Goal: Information Seeking & Learning: Learn about a topic

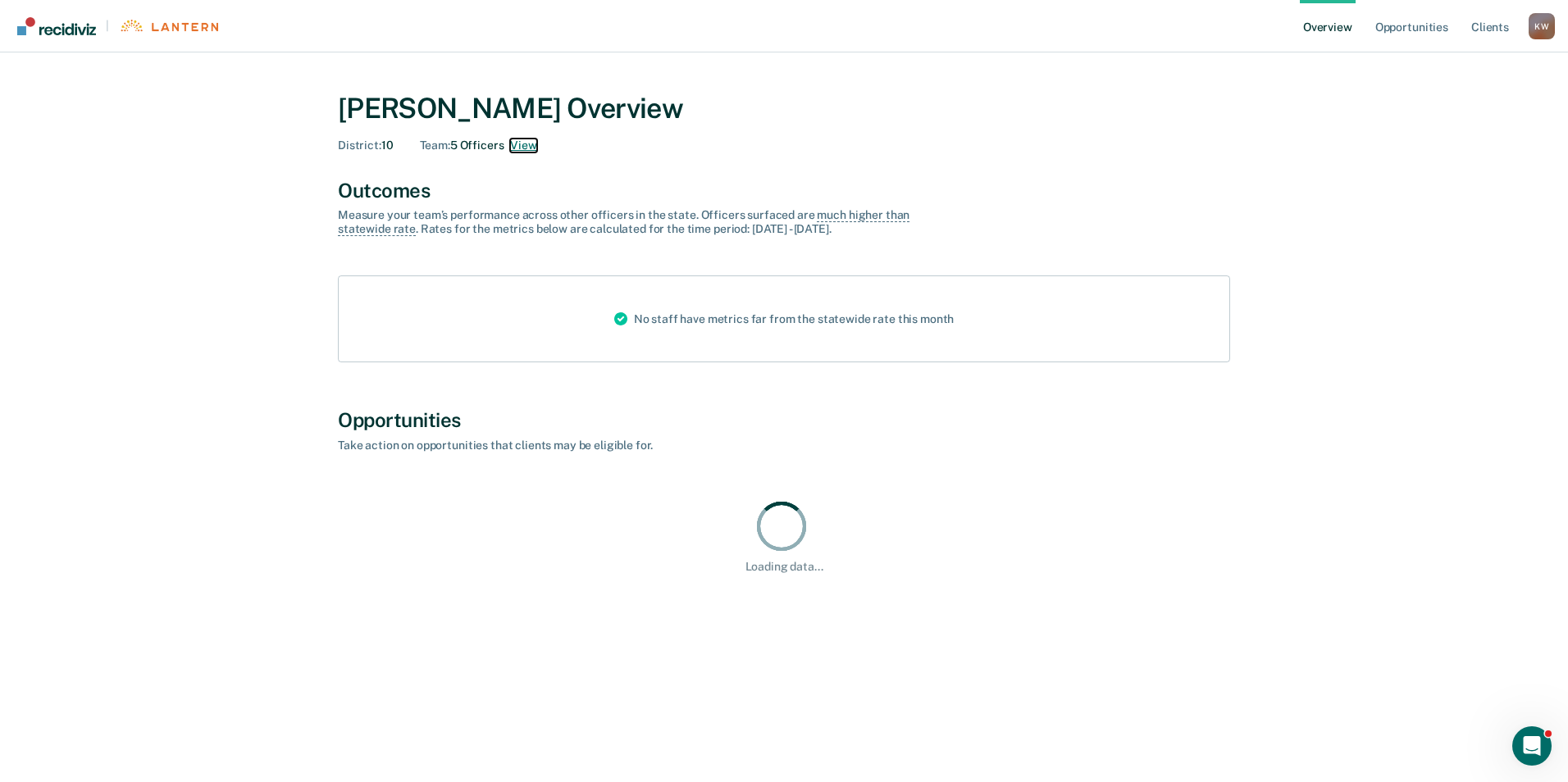
click at [520, 149] on button "View" at bounding box center [523, 145] width 26 height 13
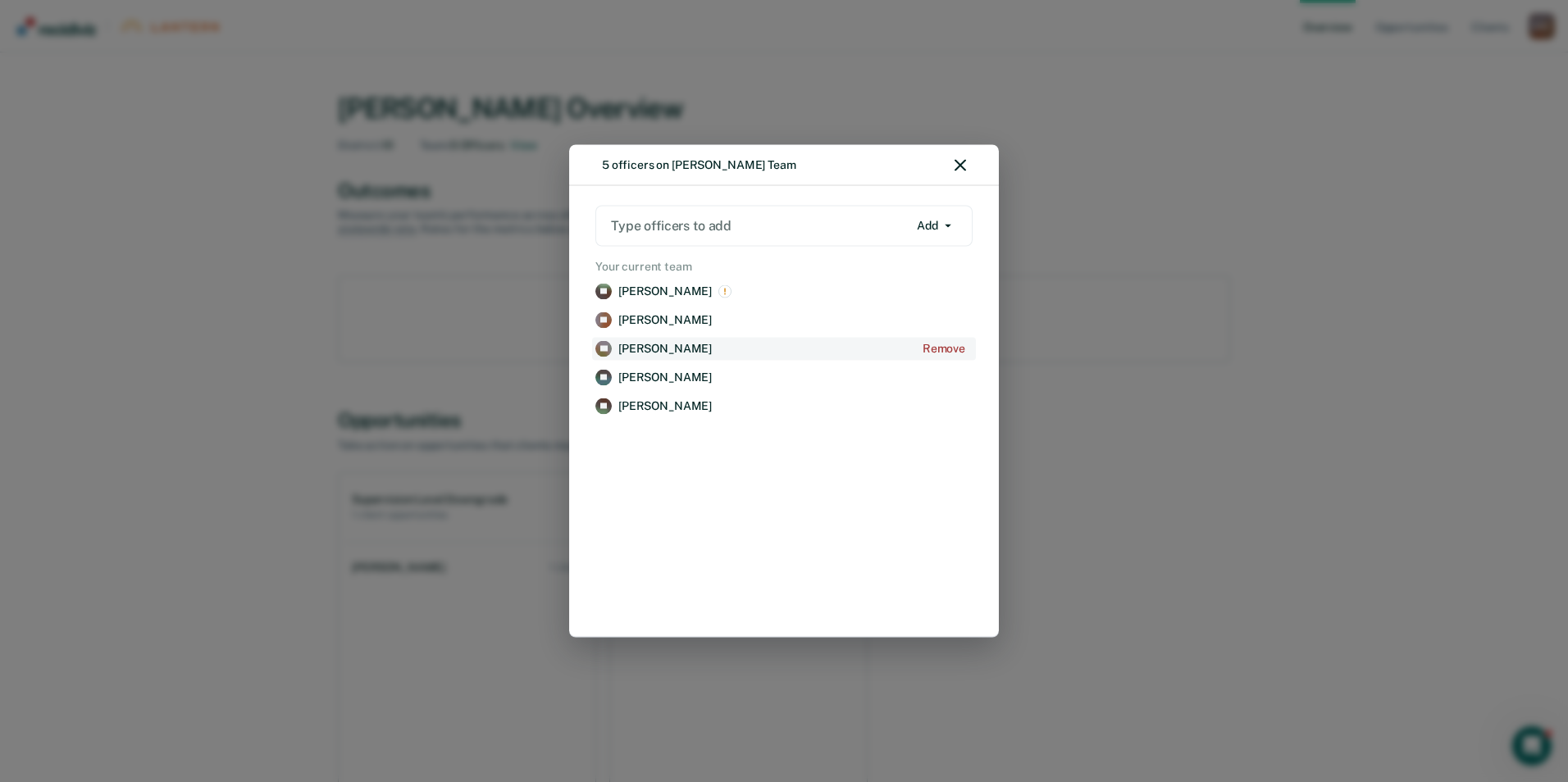
click at [658, 342] on p "[PERSON_NAME]" at bounding box center [665, 348] width 94 height 13
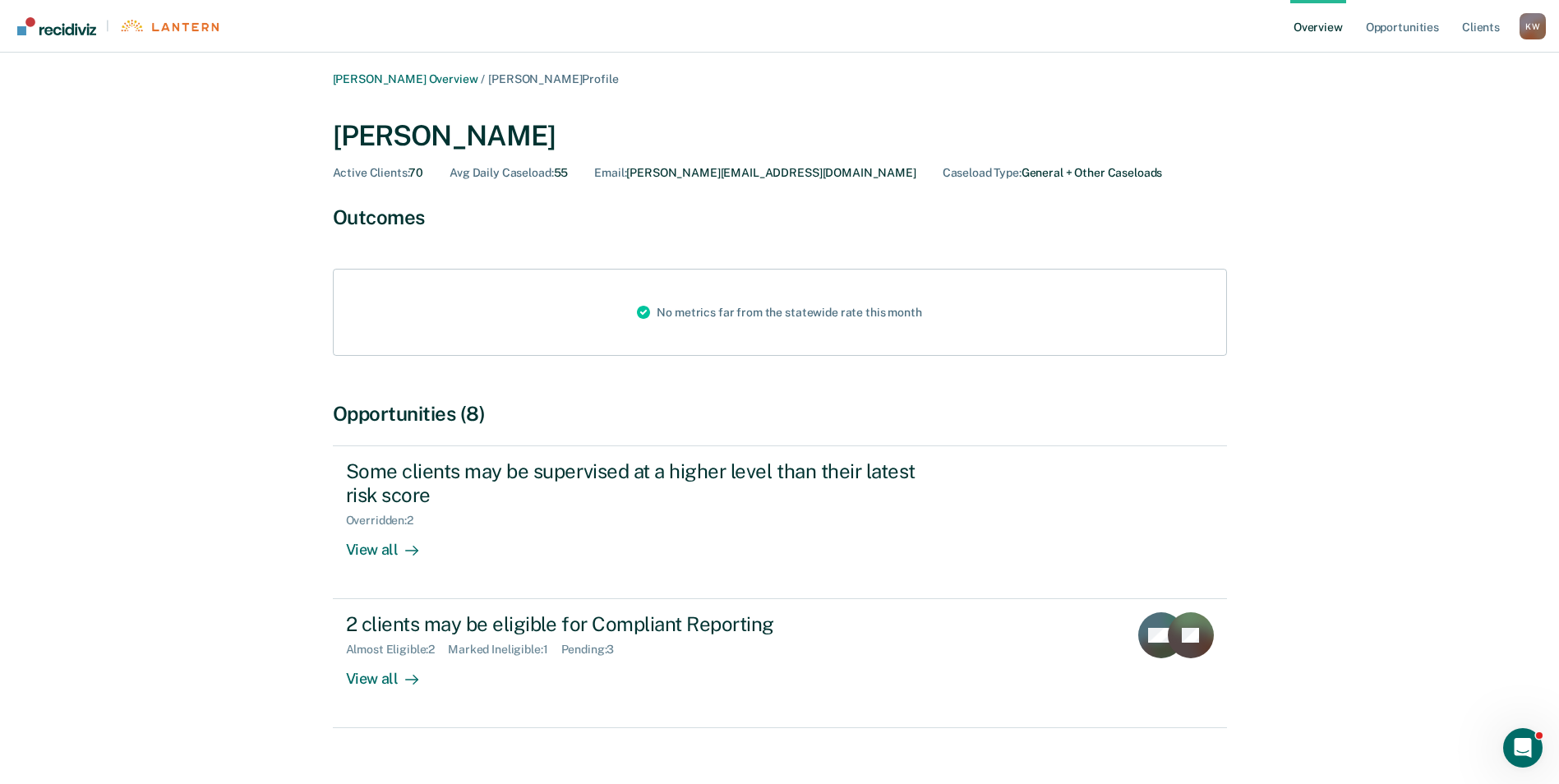
scroll to position [30, 0]
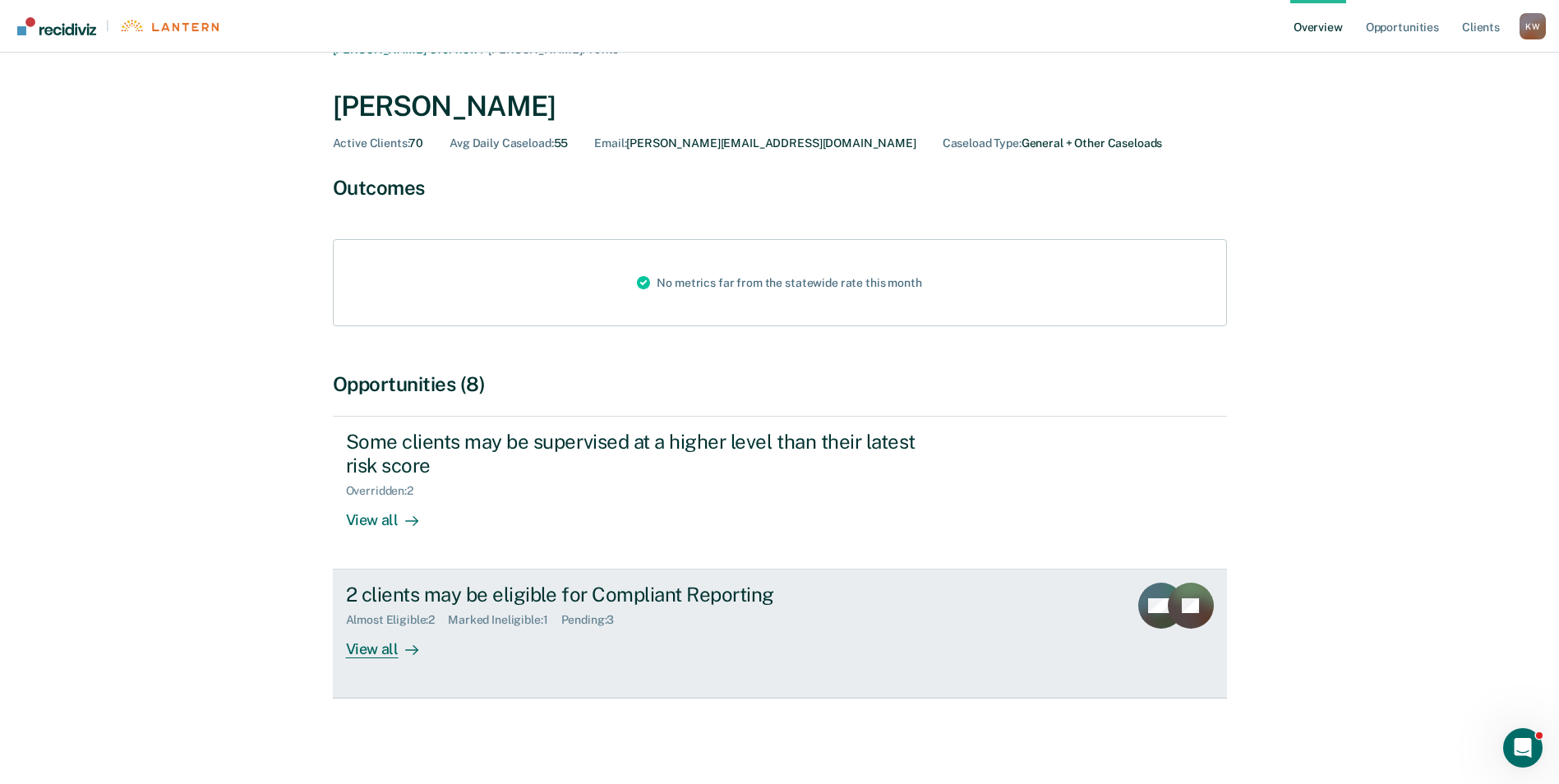
click at [377, 649] on div "View all" at bounding box center [392, 643] width 92 height 32
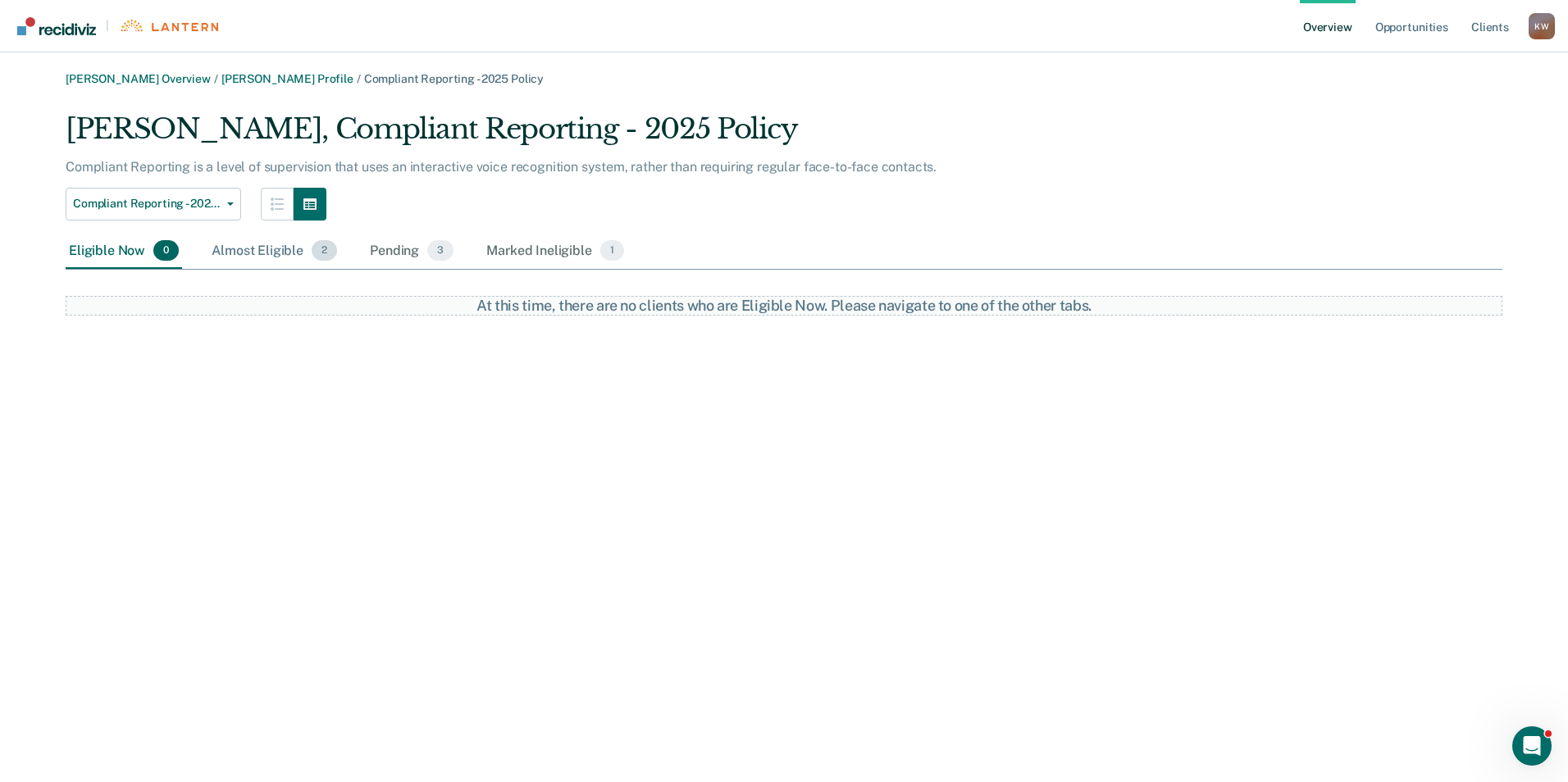
click at [255, 253] on div "Almost Eligible 2" at bounding box center [274, 252] width 132 height 36
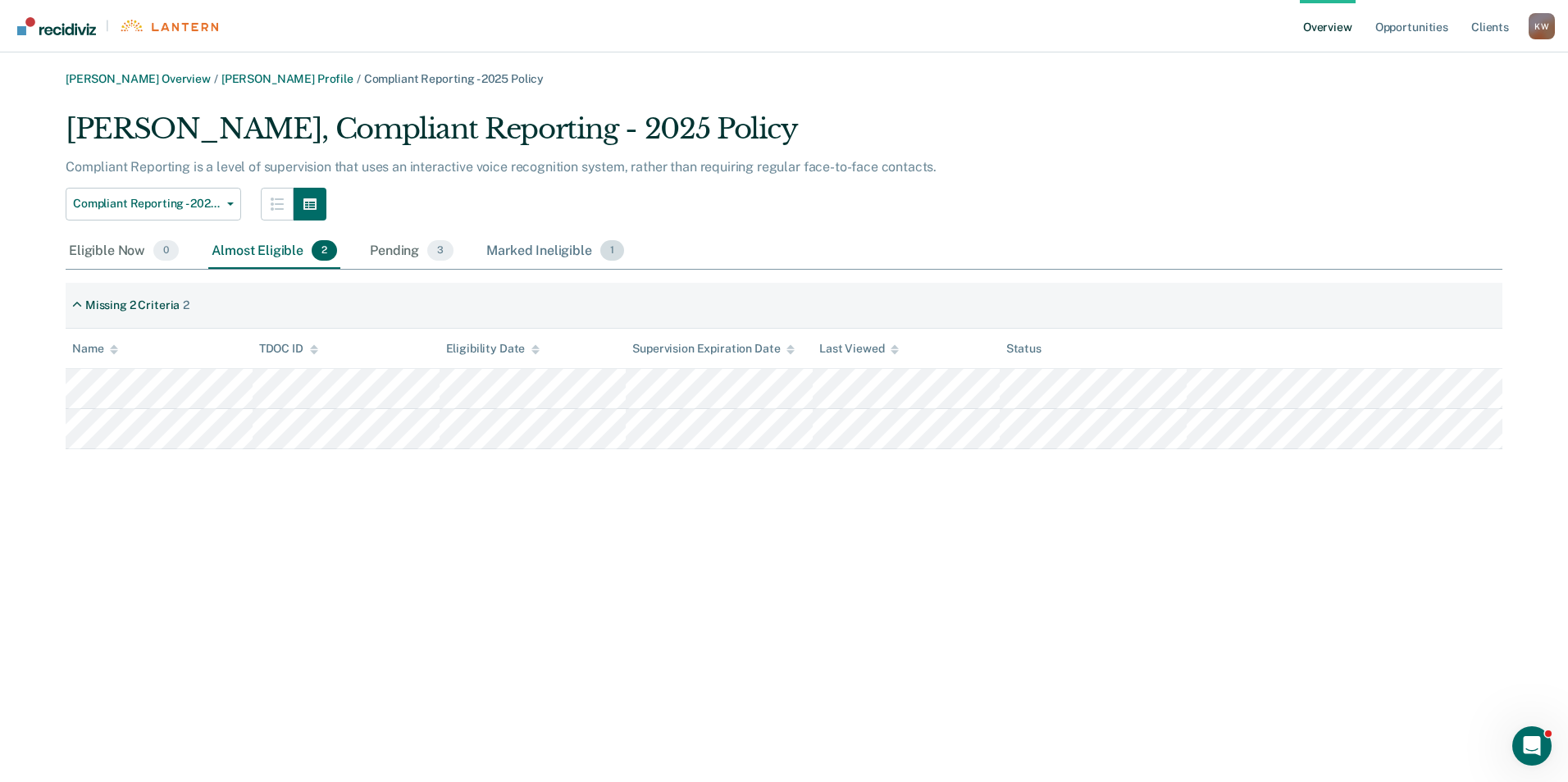
click at [539, 253] on div "Marked Ineligible 1" at bounding box center [555, 252] width 144 height 36
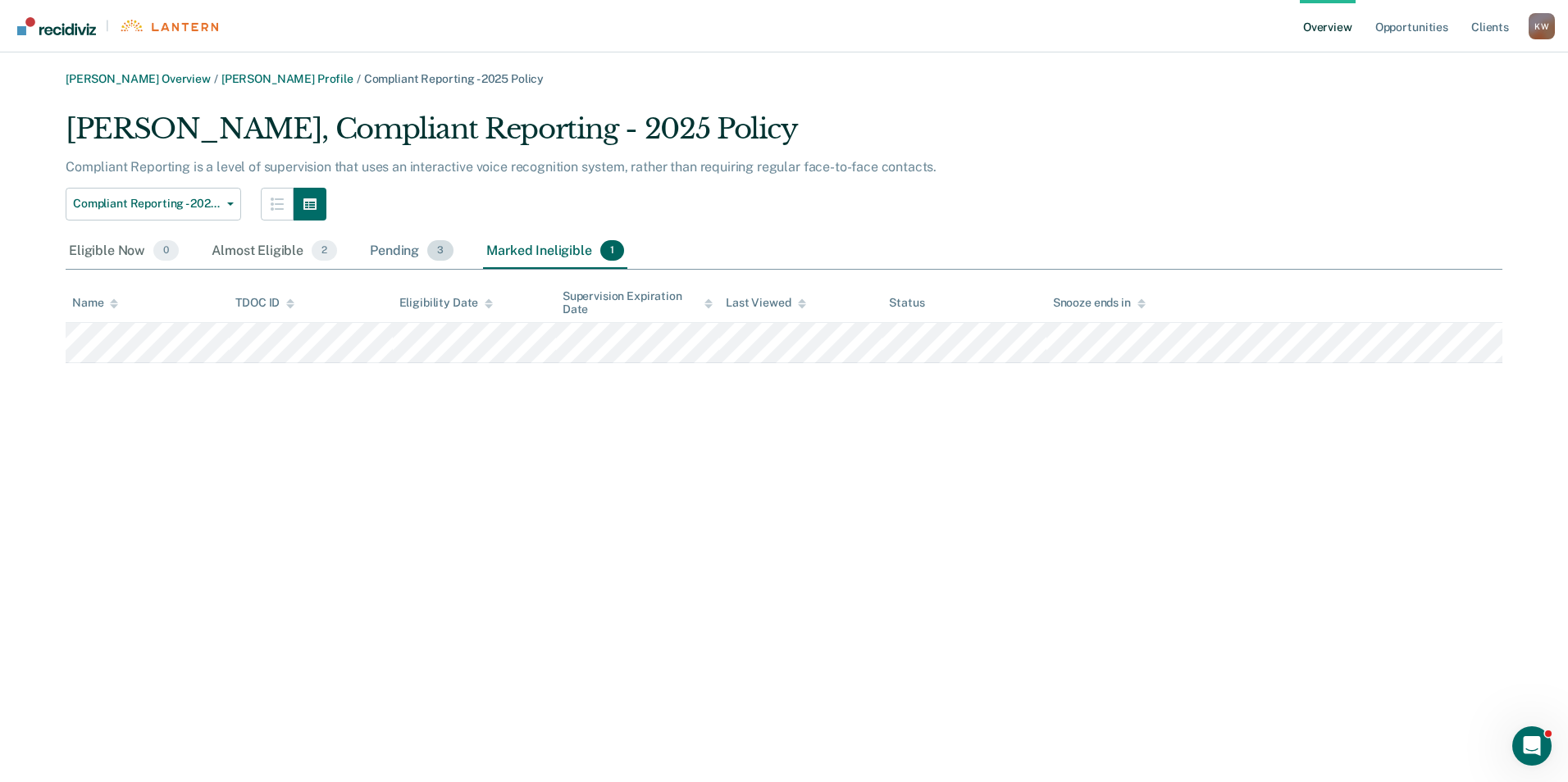
click at [382, 247] on div "Pending 3" at bounding box center [411, 252] width 90 height 36
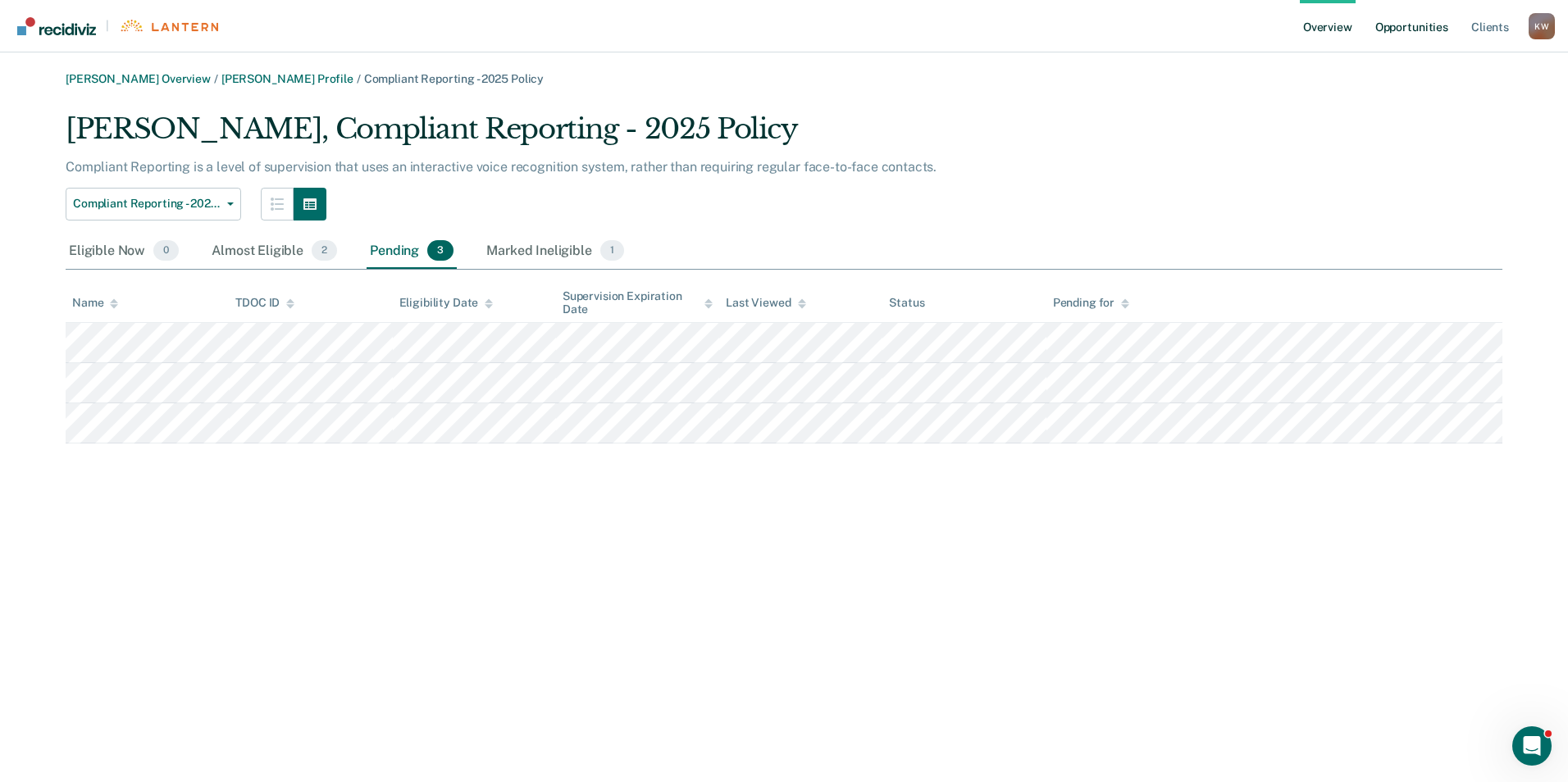
click at [1413, 28] on link "Opportunities" at bounding box center [1411, 26] width 79 height 52
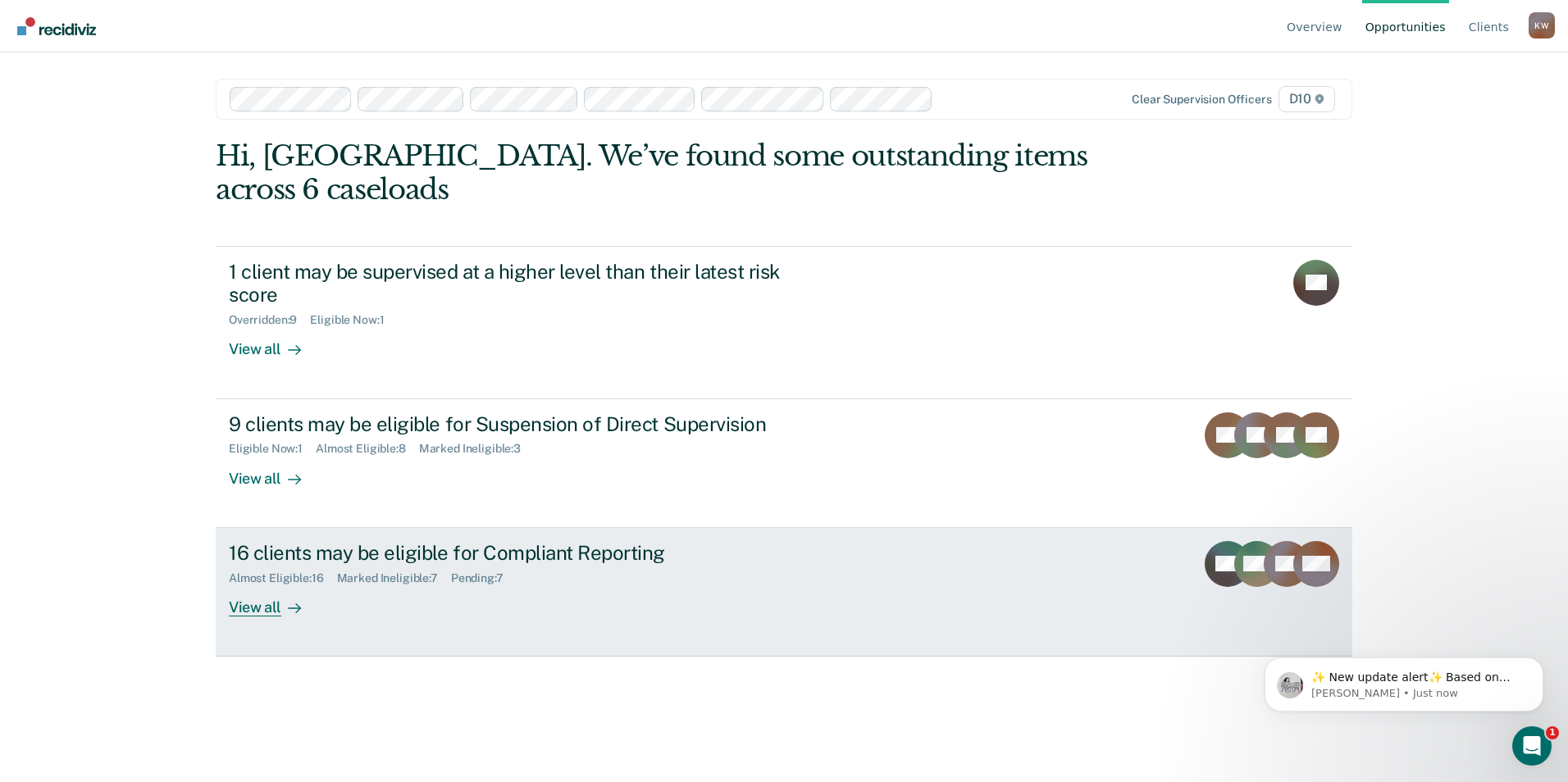
click at [251, 585] on div "View all" at bounding box center [275, 601] width 92 height 32
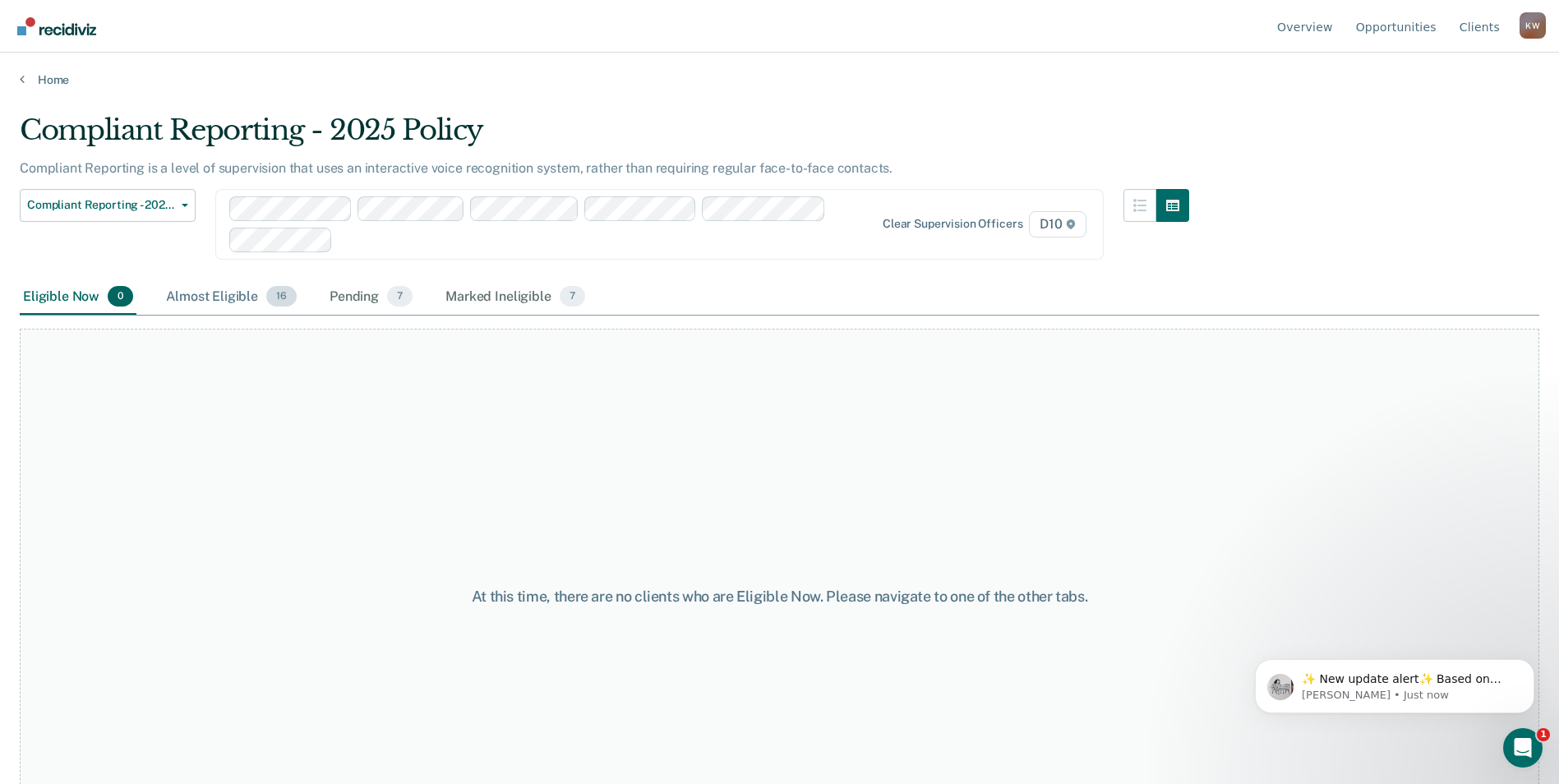
click at [198, 300] on div "Almost Eligible 16" at bounding box center [231, 298] width 137 height 36
